Goal: Task Accomplishment & Management: Use online tool/utility

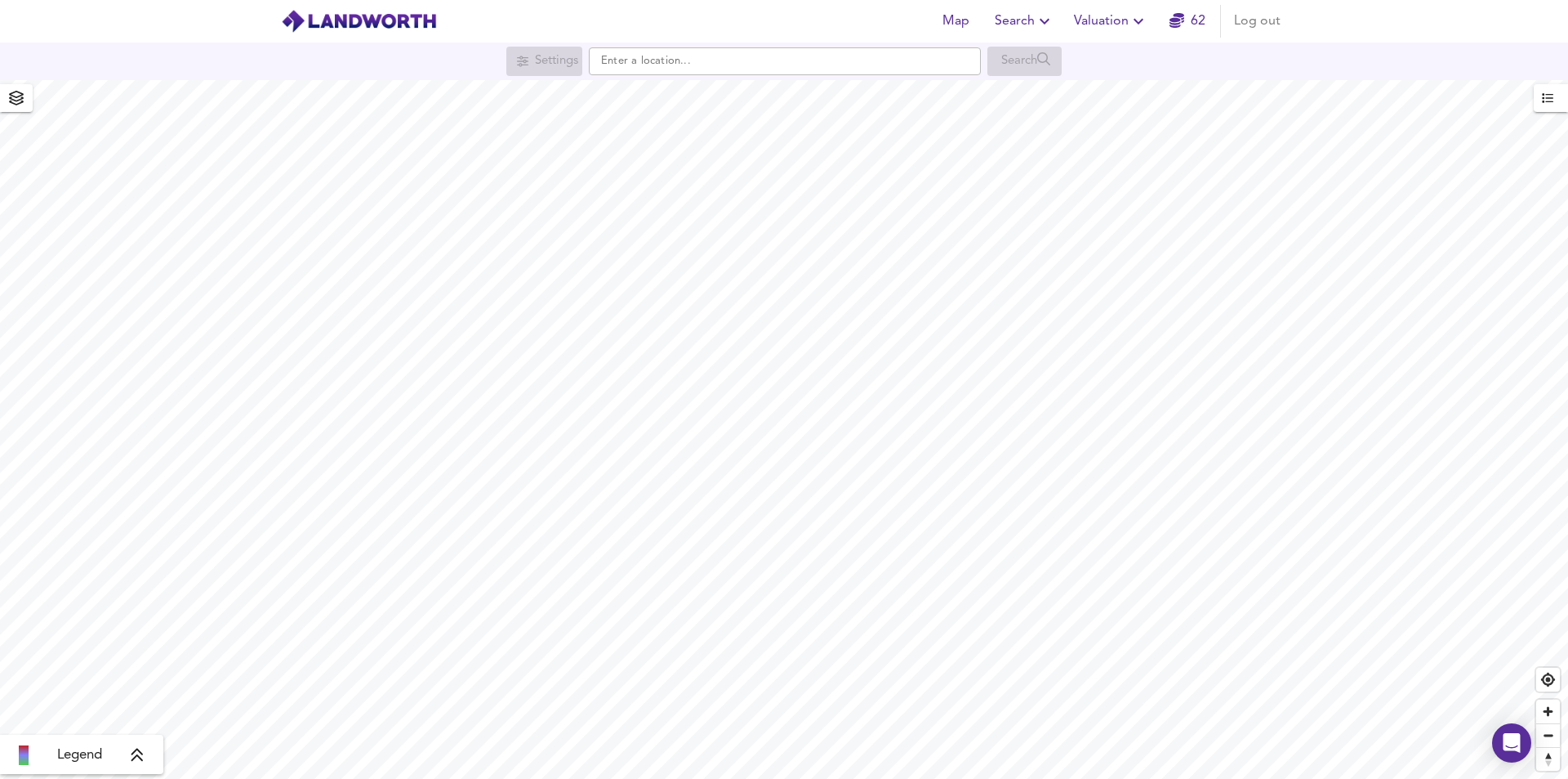
click at [1112, 21] on span "Valuation" at bounding box center [1110, 21] width 74 height 23
click at [1104, 56] on li "New Valuation Report" at bounding box center [1111, 59] width 195 height 29
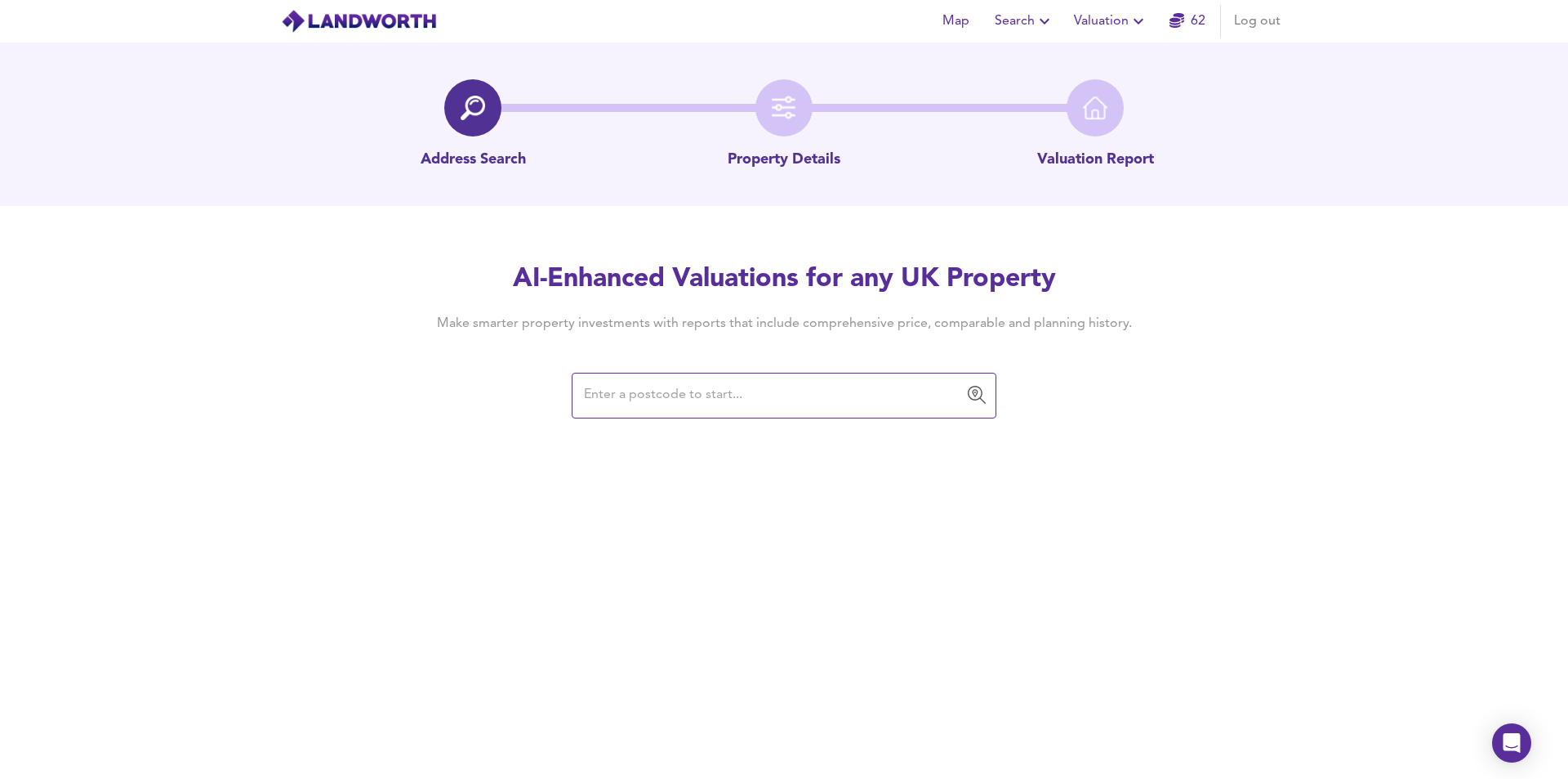
click at [674, 396] on input "text" at bounding box center [771, 396] width 386 height 31
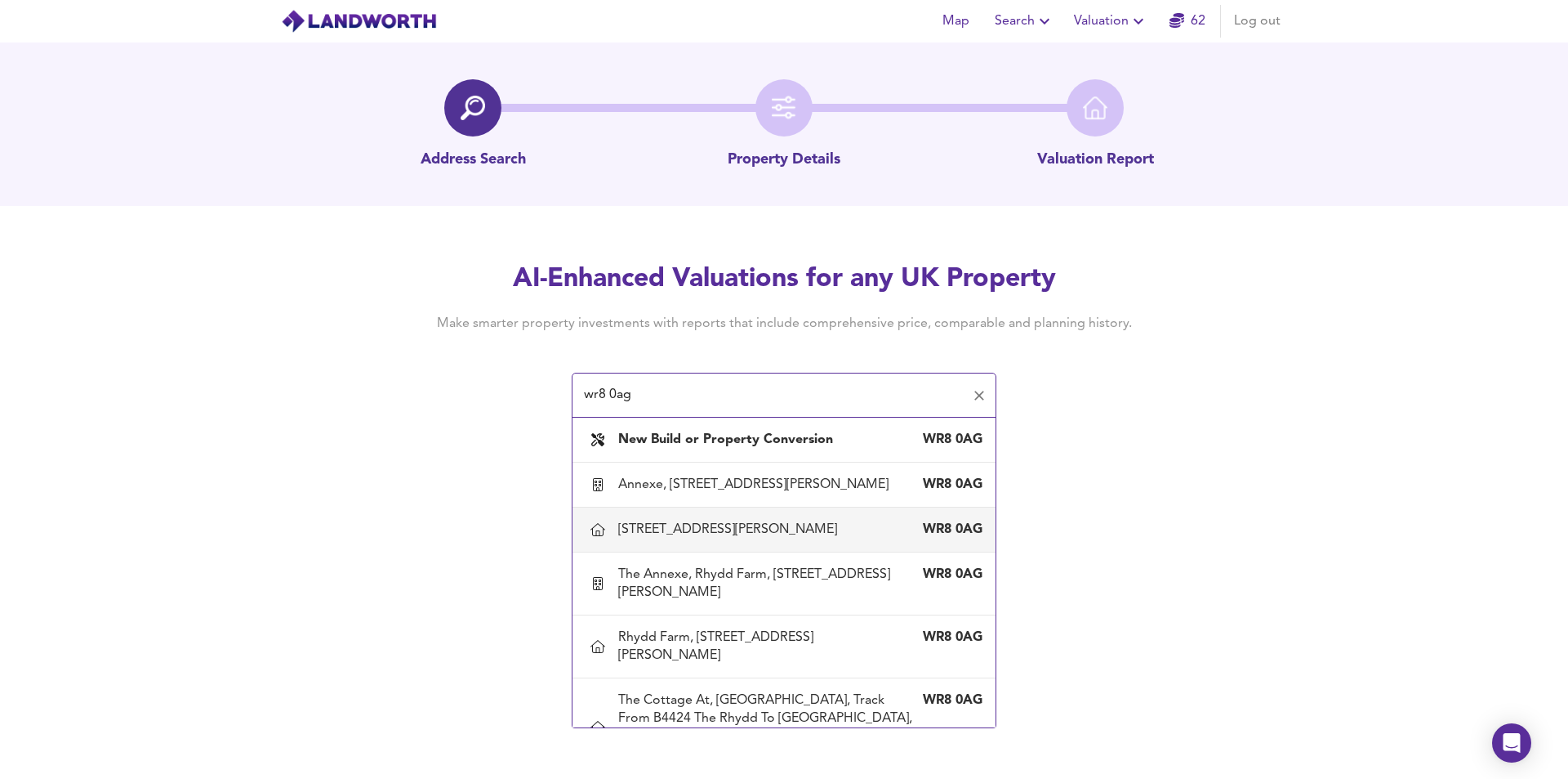
click at [770, 539] on div "[STREET_ADDRESS][PERSON_NAME]" at bounding box center [731, 530] width 225 height 18
type input "[STREET_ADDRESS][PERSON_NAME]"
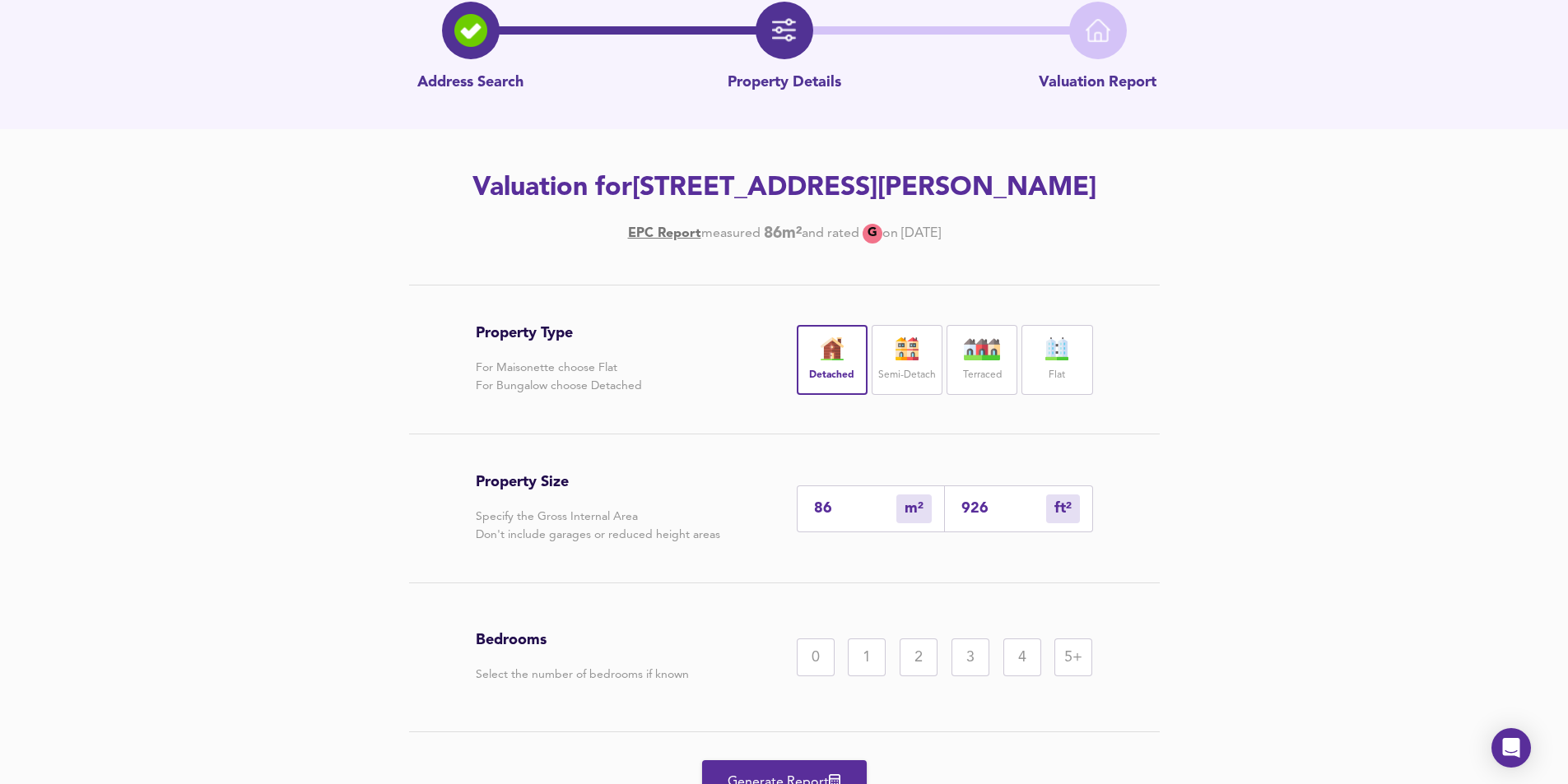
scroll to position [195, 0]
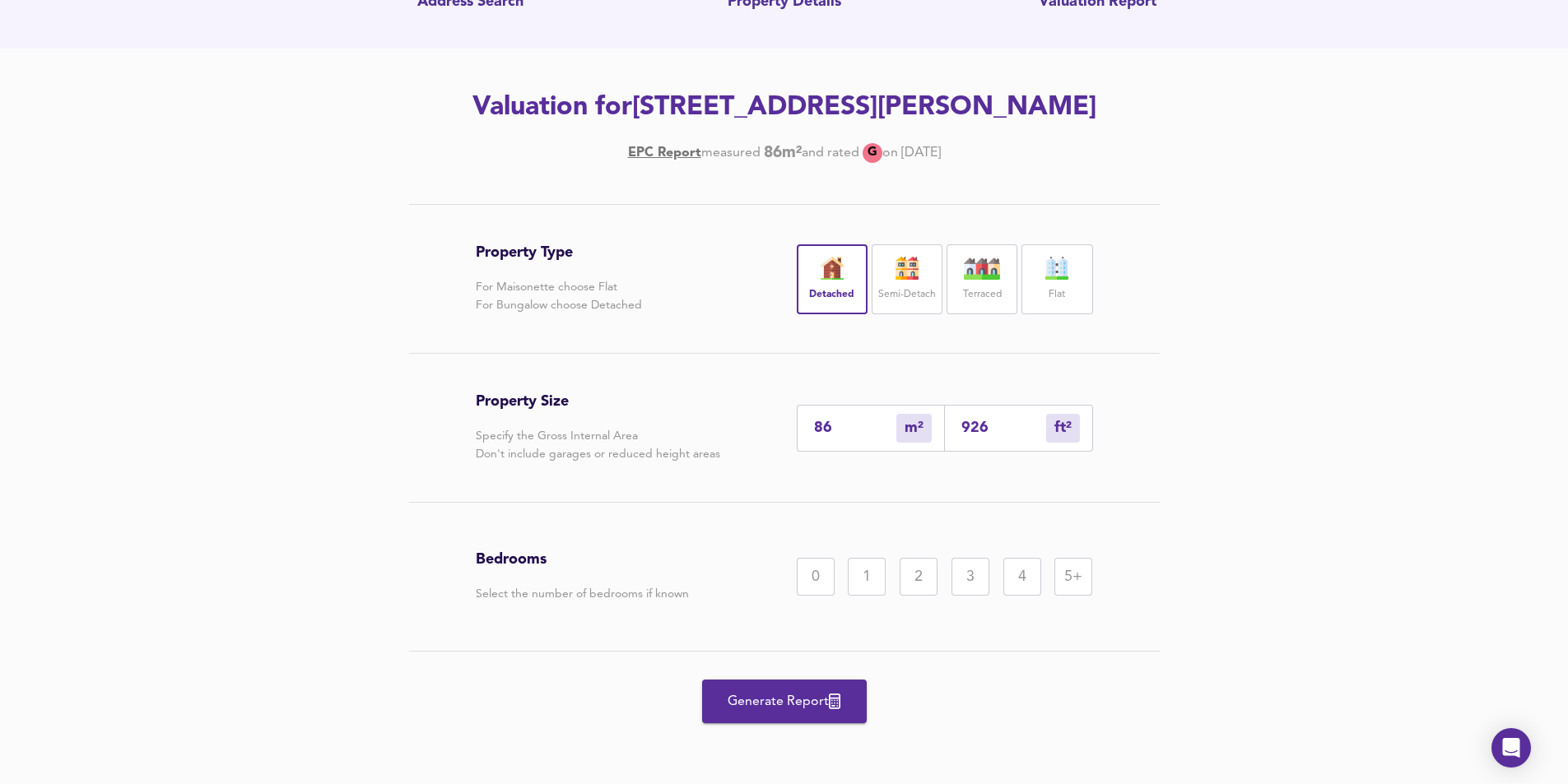
click at [1081, 584] on div "5+" at bounding box center [1072, 576] width 38 height 38
click at [806, 693] on span "Generate Report" at bounding box center [784, 701] width 132 height 23
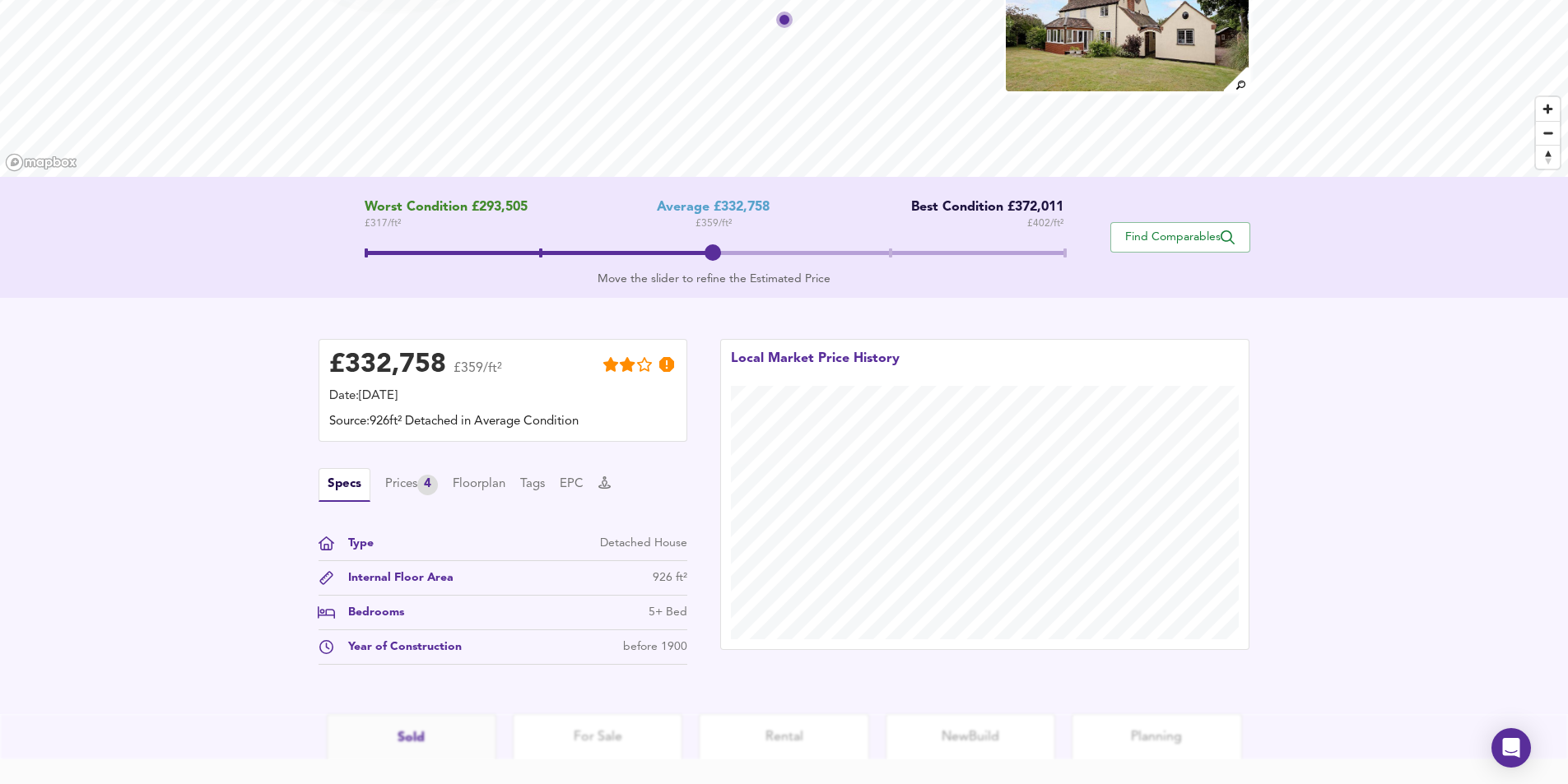
scroll to position [271, 0]
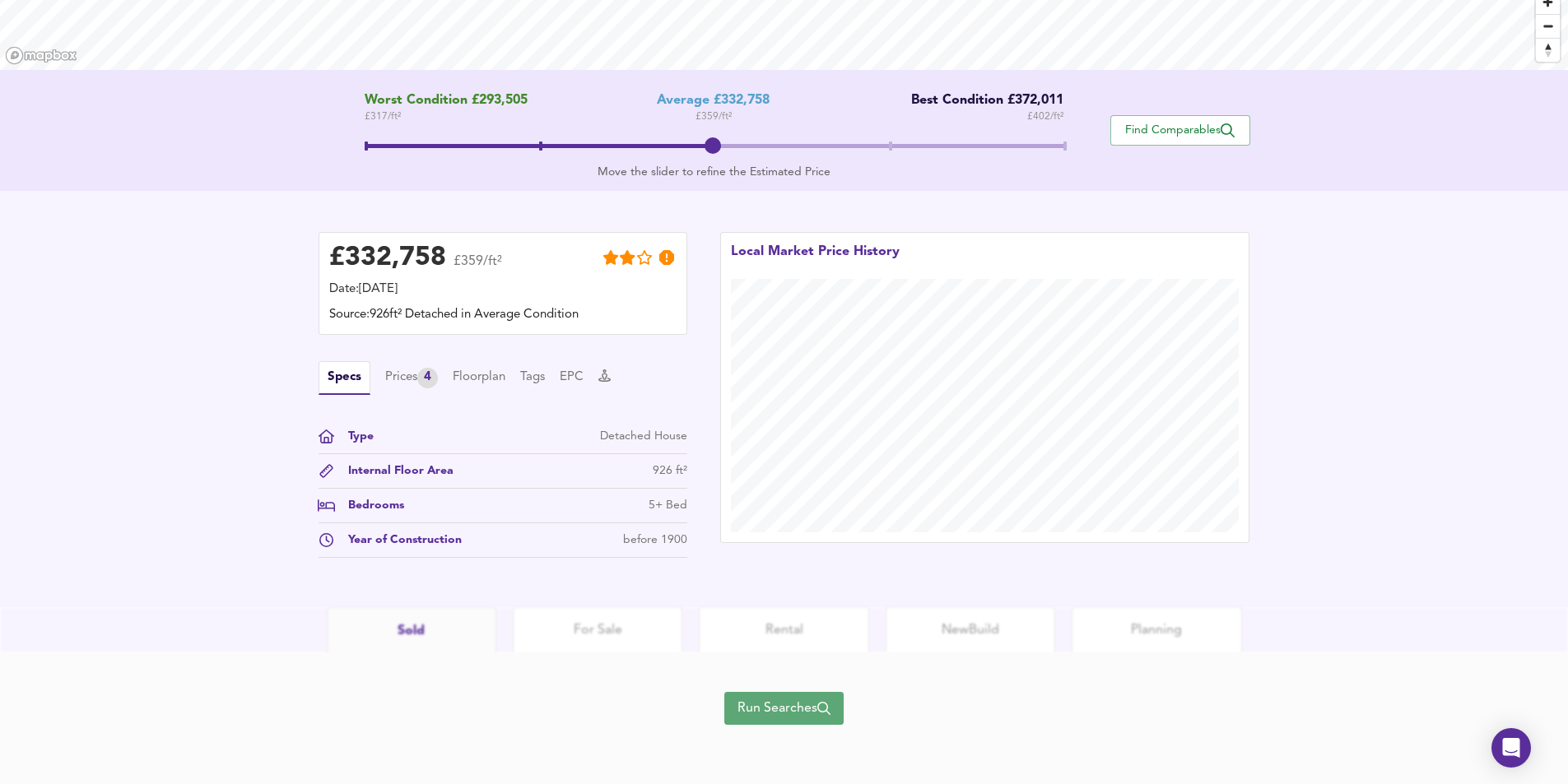
click at [807, 705] on span "Run Searches" at bounding box center [784, 707] width 93 height 23
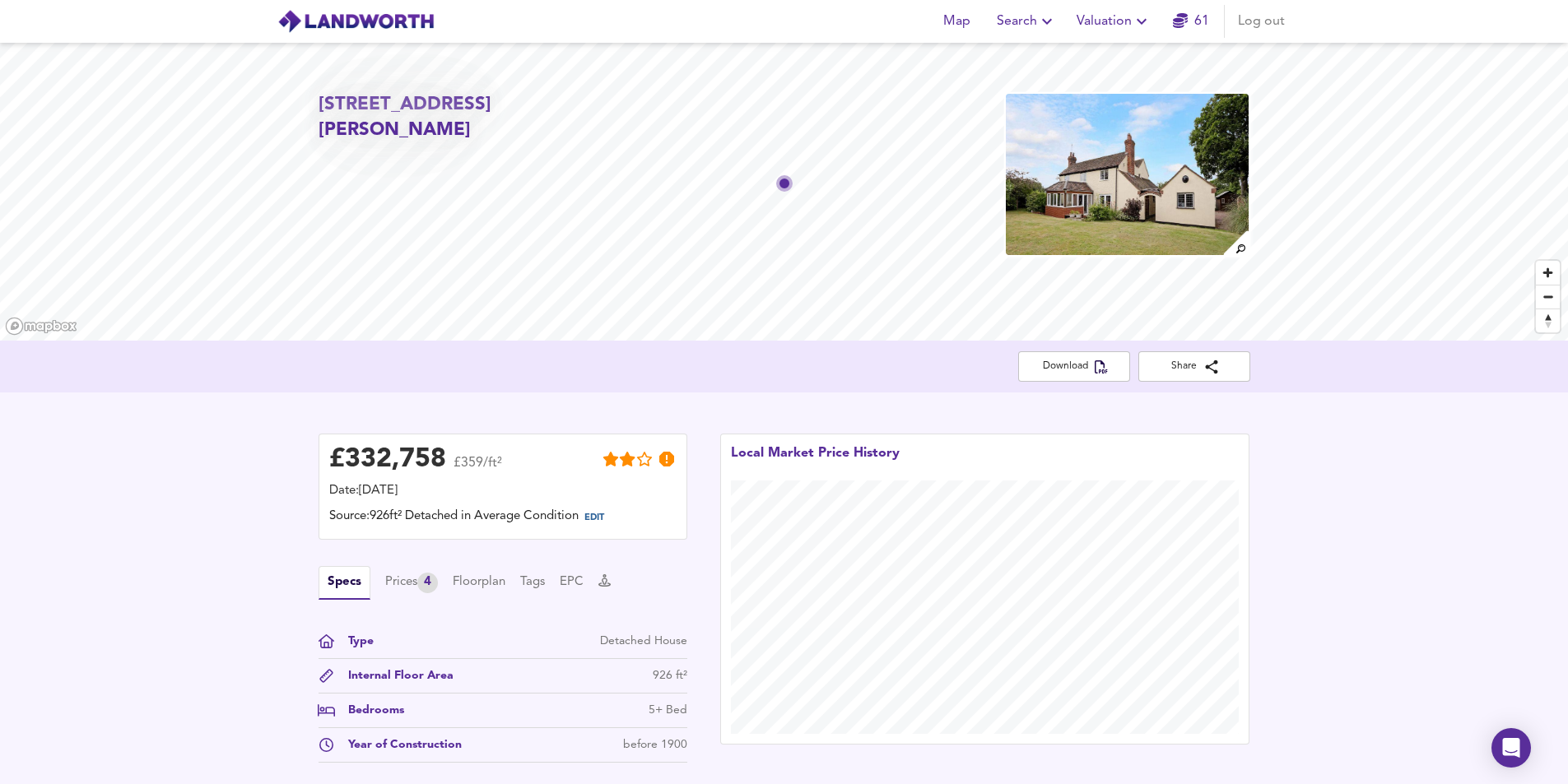
scroll to position [239, 0]
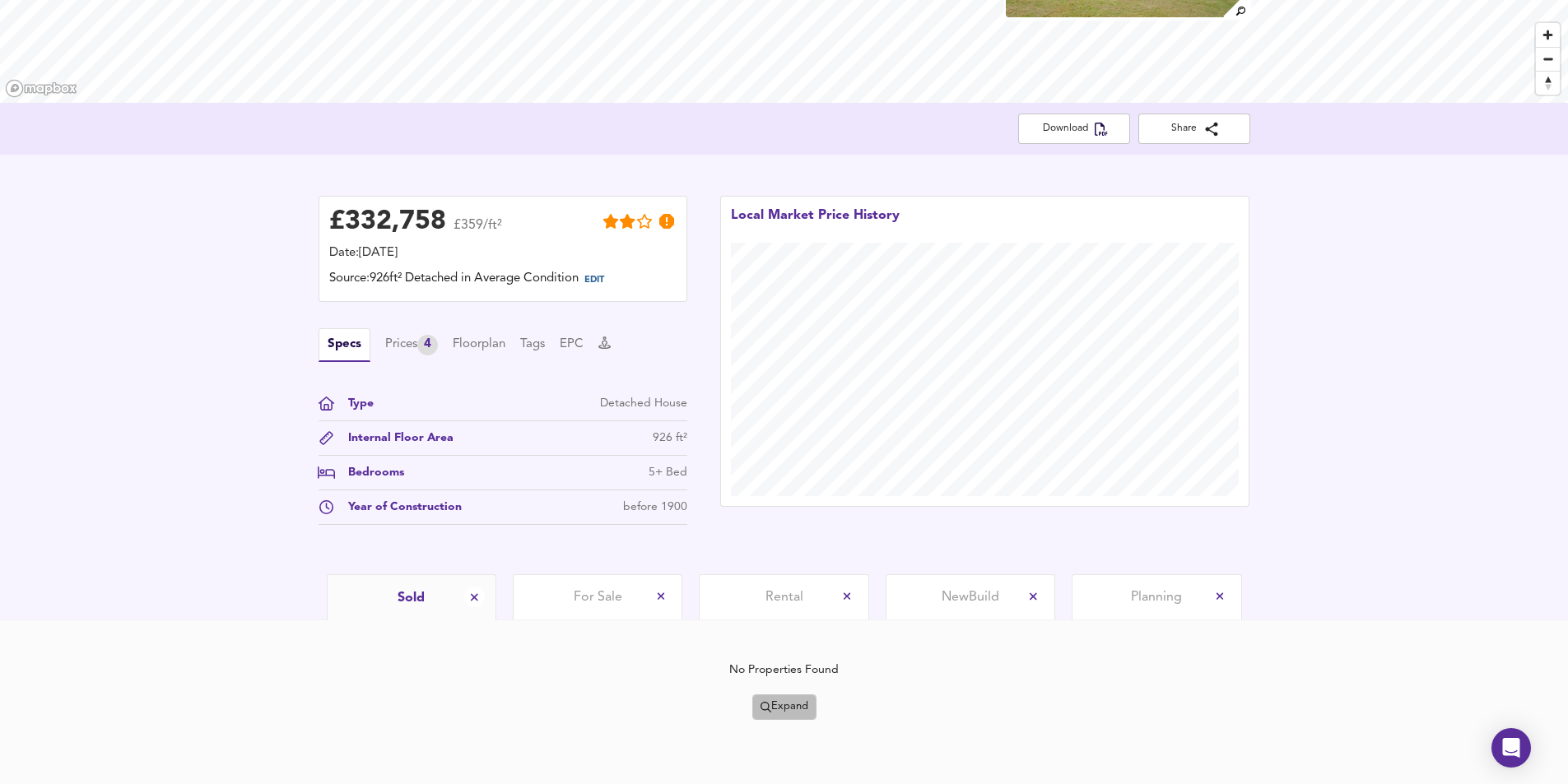
click at [782, 695] on button "Expand" at bounding box center [784, 707] width 65 height 26
click at [787, 616] on li "1 year 2 years" at bounding box center [784, 623] width 174 height 27
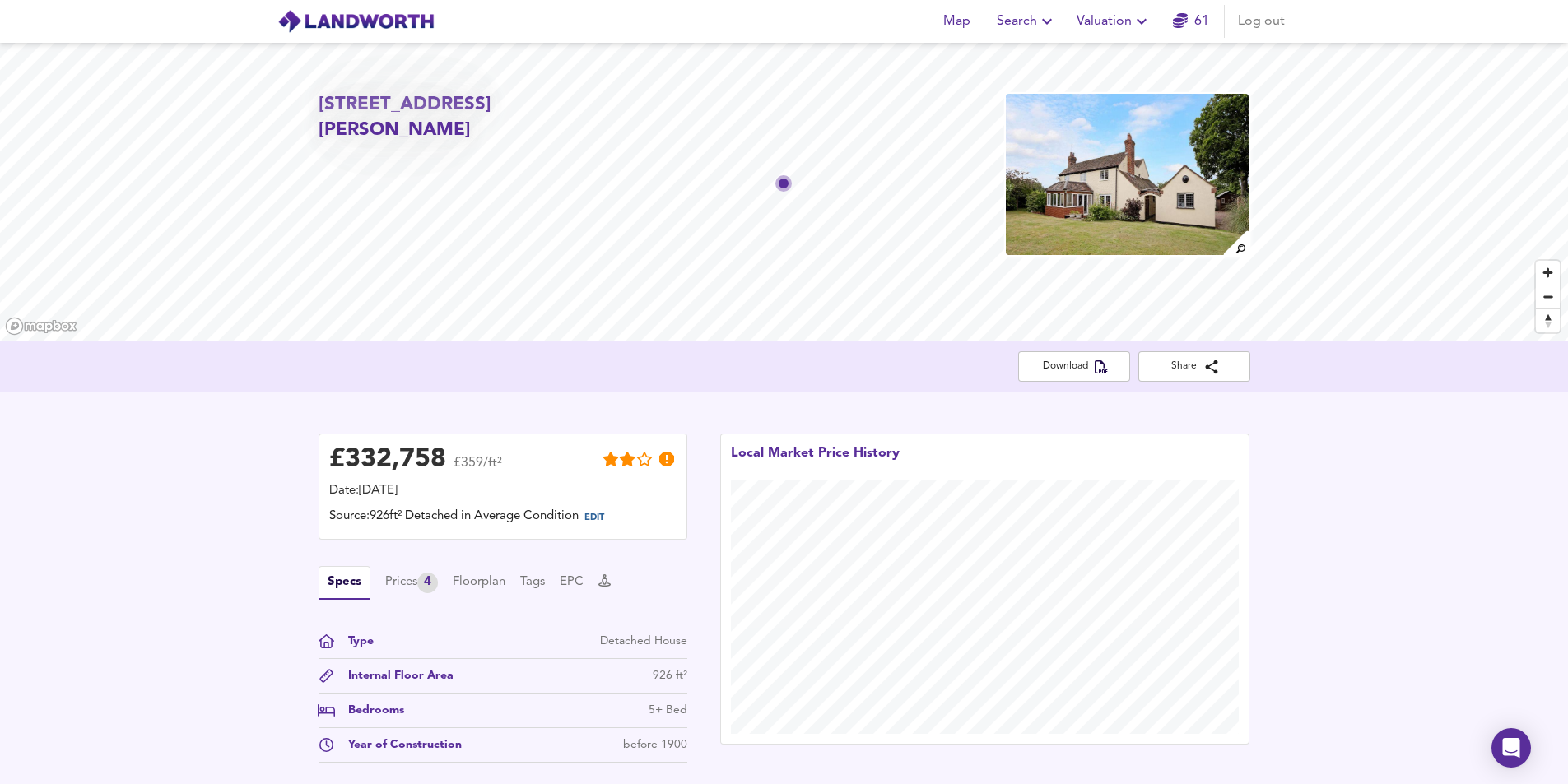
scroll to position [285, 0]
